Goal: Find specific page/section: Find specific page/section

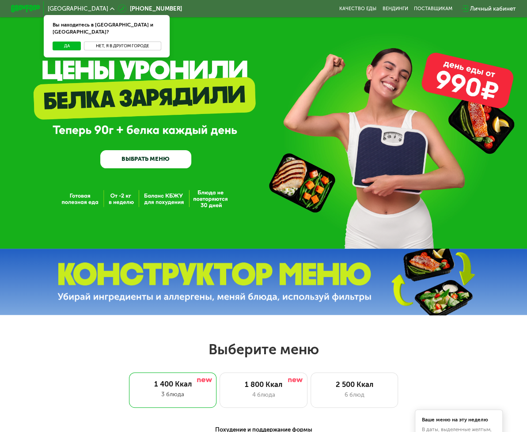
click at [150, 42] on button "Нет, я в другом городе" at bounding box center [122, 46] width 77 height 9
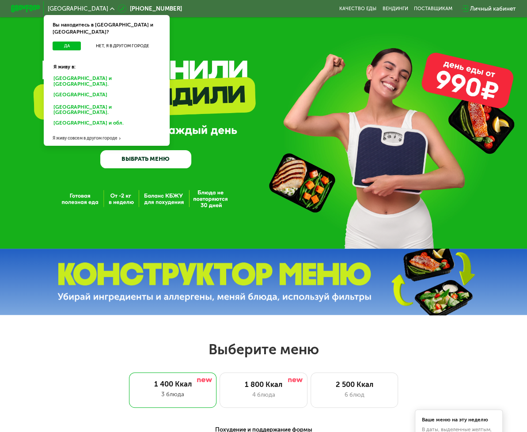
click at [80, 90] on div "Москве и обл." at bounding box center [105, 96] width 114 height 12
